Goal: Find specific page/section: Find specific page/section

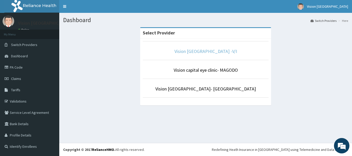
click at [217, 54] on link "Vision [GEOGRAPHIC_DATA] -V/I" at bounding box center [205, 51] width 63 height 6
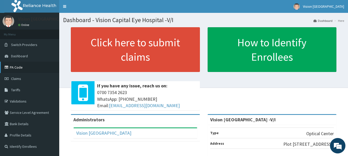
click at [30, 70] on link "PA Code" at bounding box center [29, 67] width 59 height 11
